Goal: Information Seeking & Learning: Learn about a topic

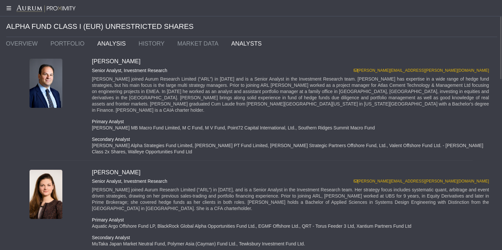
click at [110, 43] on link "ANALYSIS" at bounding box center [112, 43] width 41 height 13
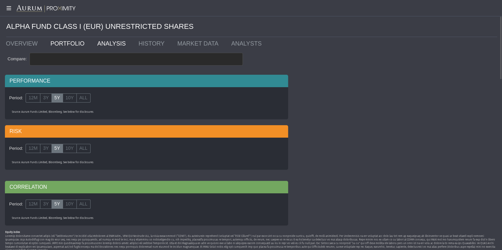
click at [72, 45] on link "PORTFOLIO" at bounding box center [69, 43] width 47 height 13
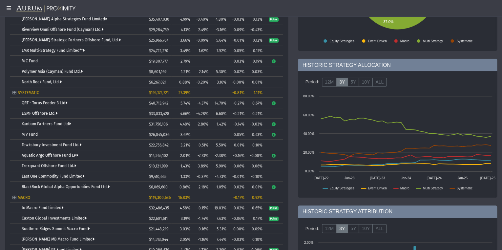
scroll to position [147, 0]
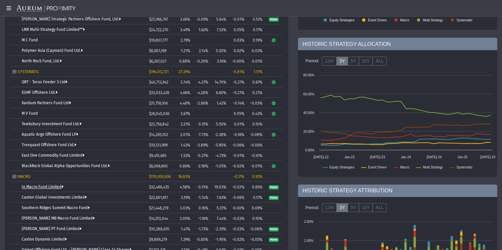
click at [42, 186] on link "Io Macro Fund Limited" at bounding box center [43, 187] width 42 height 5
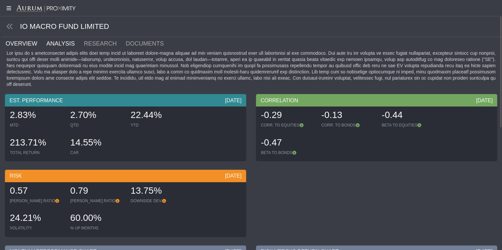
click at [63, 43] on link "ANALYSIS" at bounding box center [64, 43] width 37 height 13
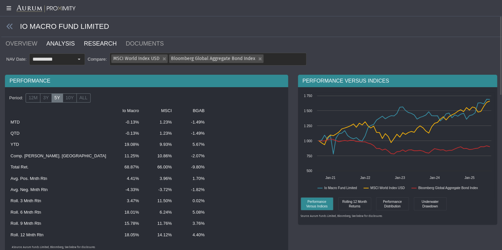
click at [104, 43] on link "RESEARCH" at bounding box center [104, 43] width 42 height 13
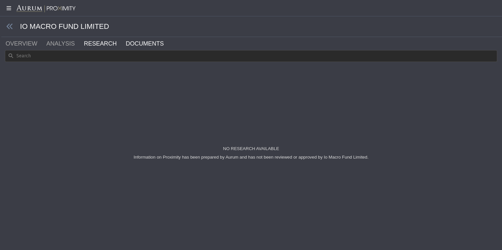
click at [131, 43] on link "DOCUMENTS" at bounding box center [148, 43] width 47 height 13
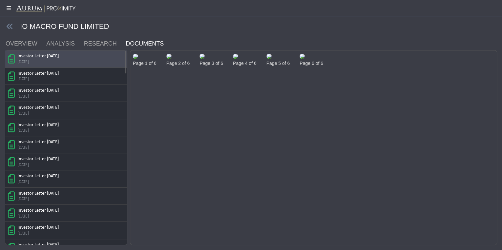
click at [42, 61] on div "[DATE]" at bounding box center [37, 62] width 41 height 6
click at [138, 59] on img at bounding box center [135, 56] width 5 height 5
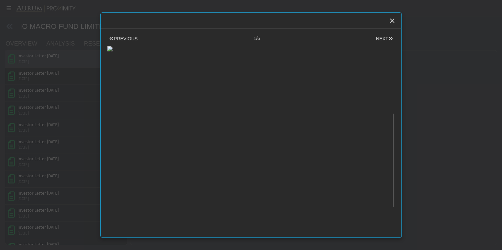
scroll to position [84, 0]
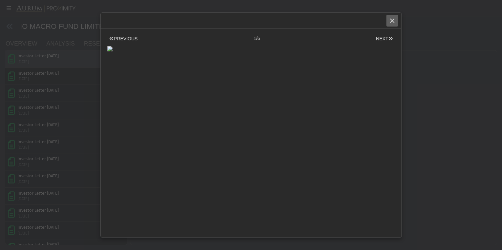
click at [394, 21] on icon "Close" at bounding box center [392, 21] width 6 height 6
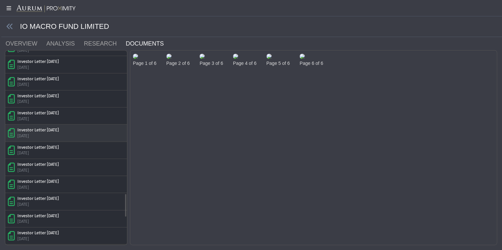
scroll to position [1181, 0]
